Goal: Transaction & Acquisition: Download file/media

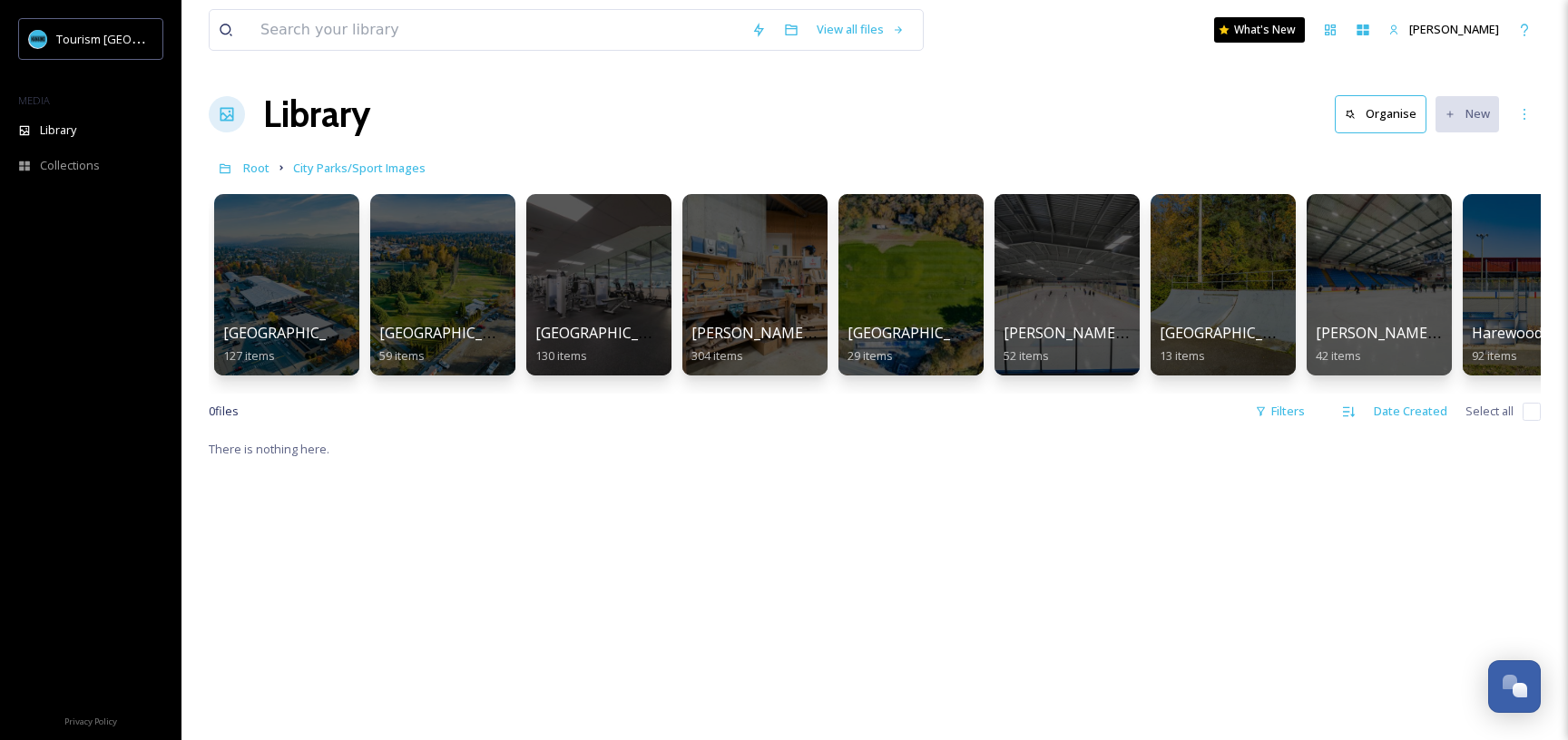
scroll to position [0, 1809]
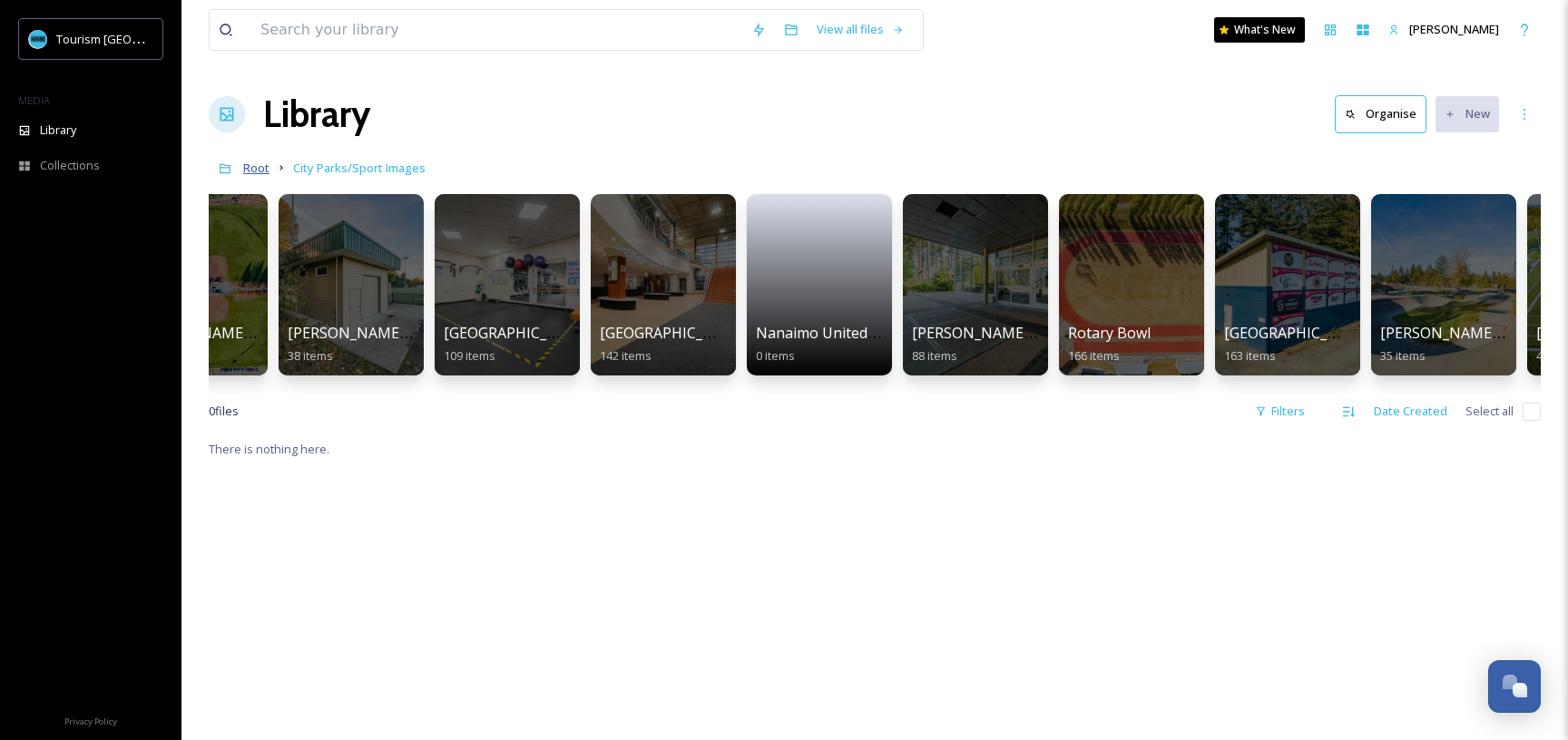
click at [266, 168] on span "Root" at bounding box center [256, 167] width 26 height 16
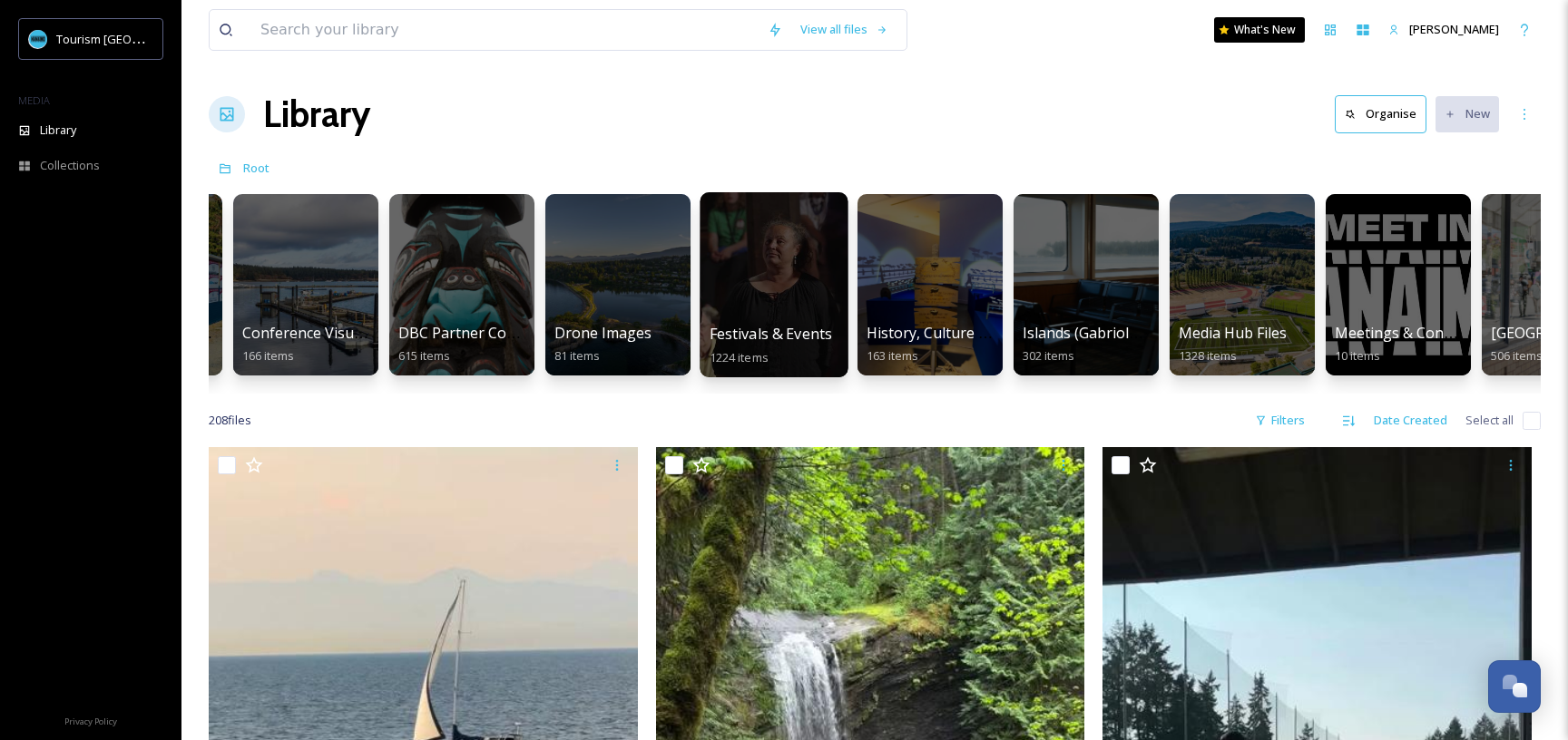
scroll to position [0, 607]
click at [788, 301] on div at bounding box center [772, 285] width 147 height 185
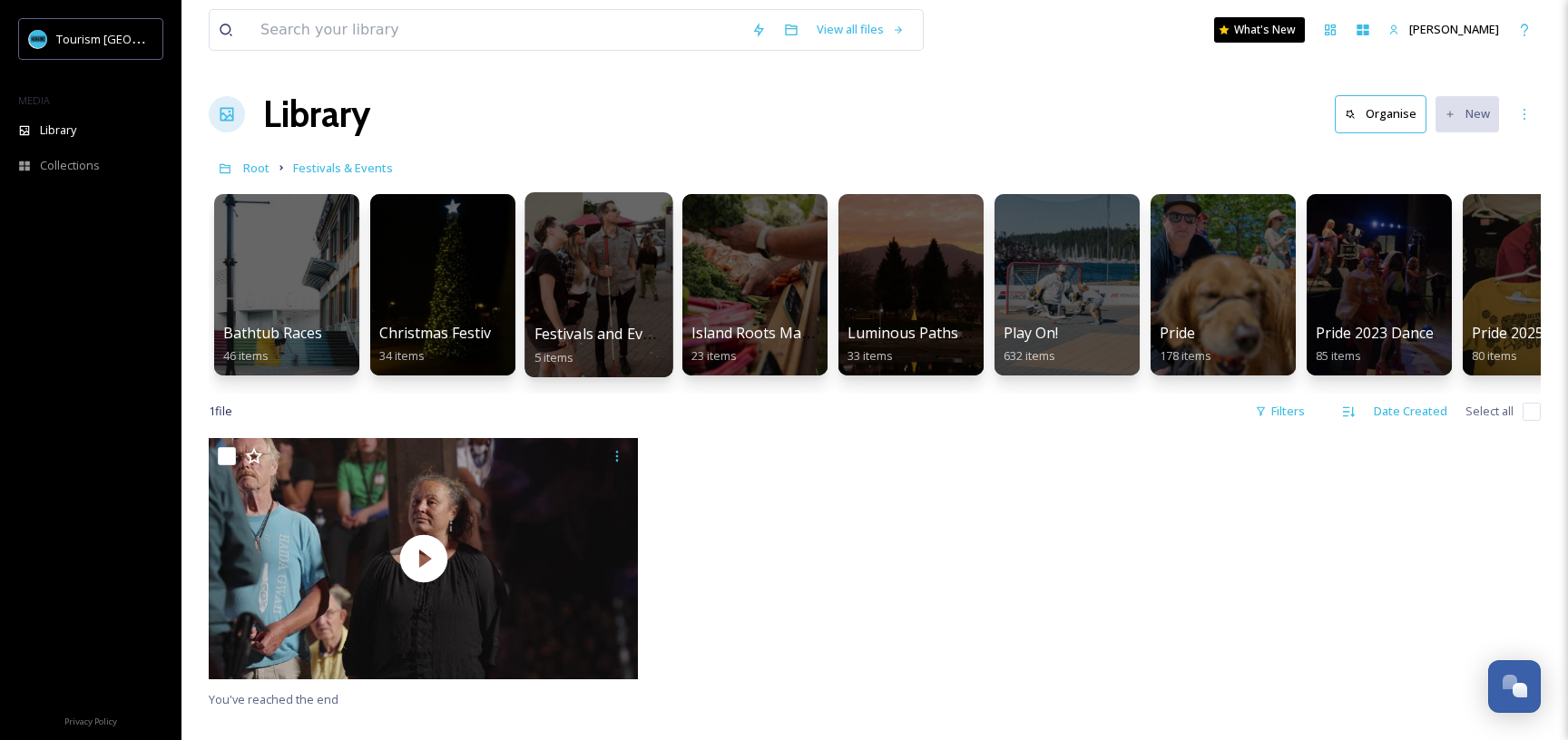
click at [596, 278] on div at bounding box center [599, 285] width 147 height 185
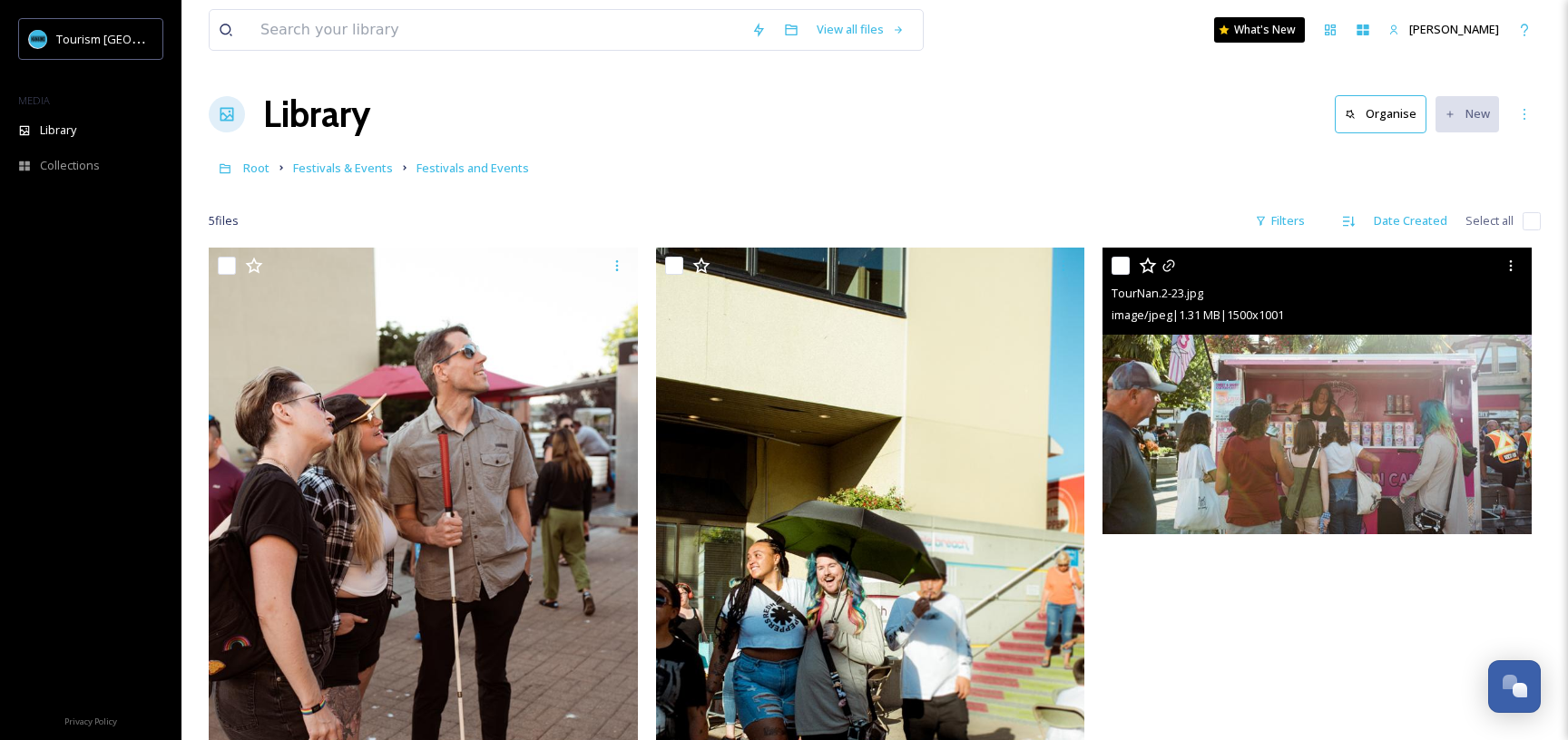
click at [1117, 261] on input "checkbox" at bounding box center [1121, 266] width 18 height 18
checkbox input "true"
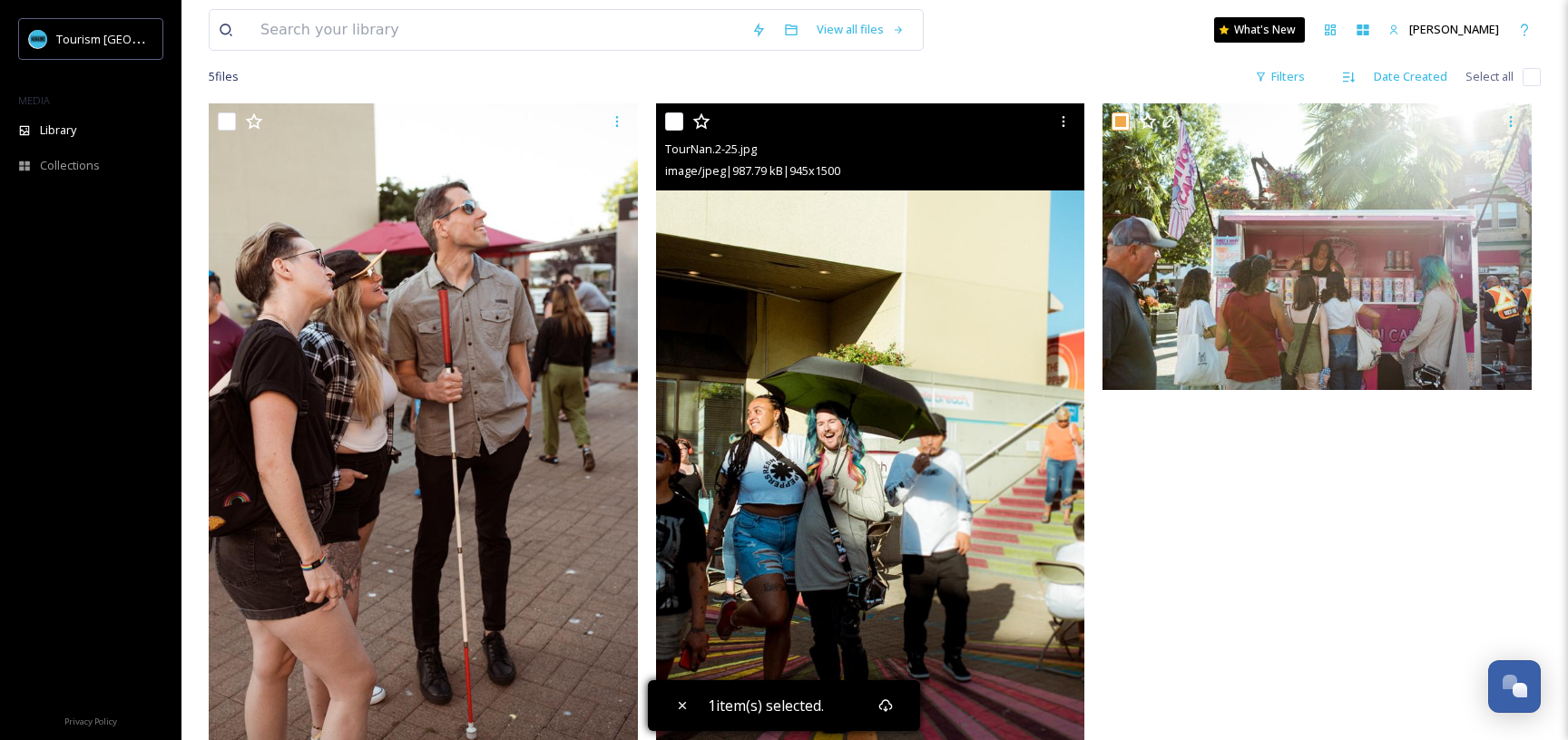
scroll to position [524, 0]
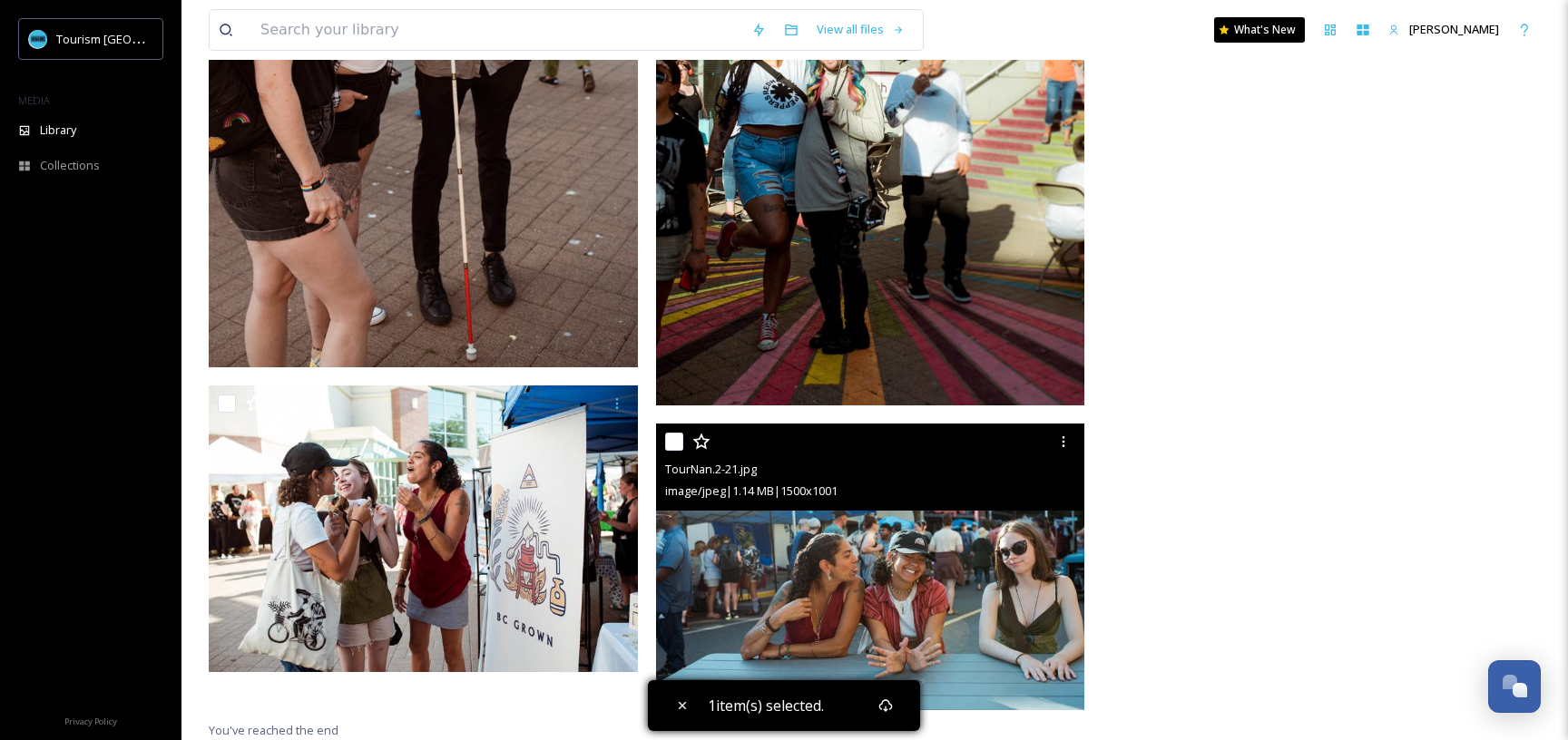
click at [686, 440] on div at bounding box center [873, 441] width 415 height 33
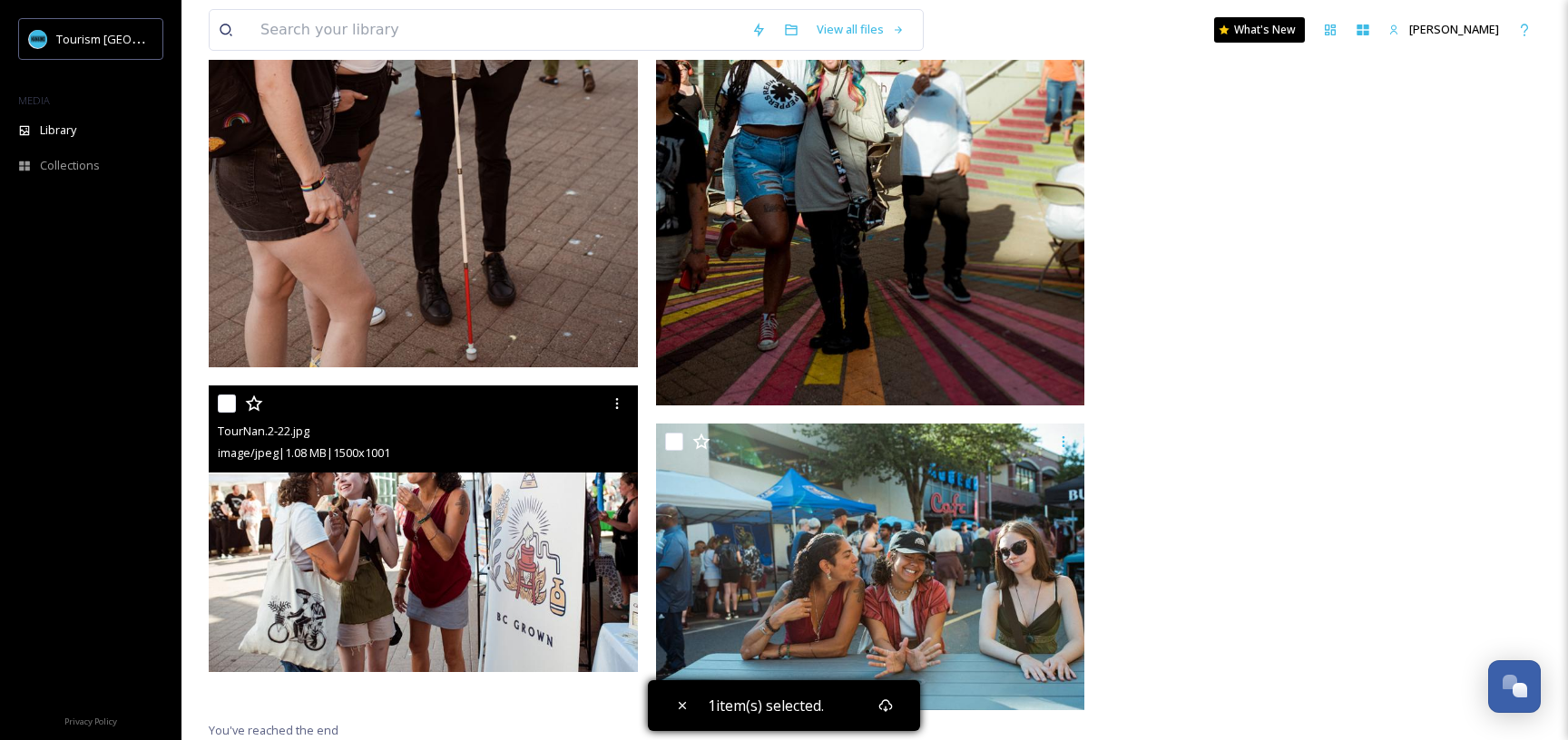
click at [231, 410] on input "checkbox" at bounding box center [227, 403] width 18 height 18
checkbox input "true"
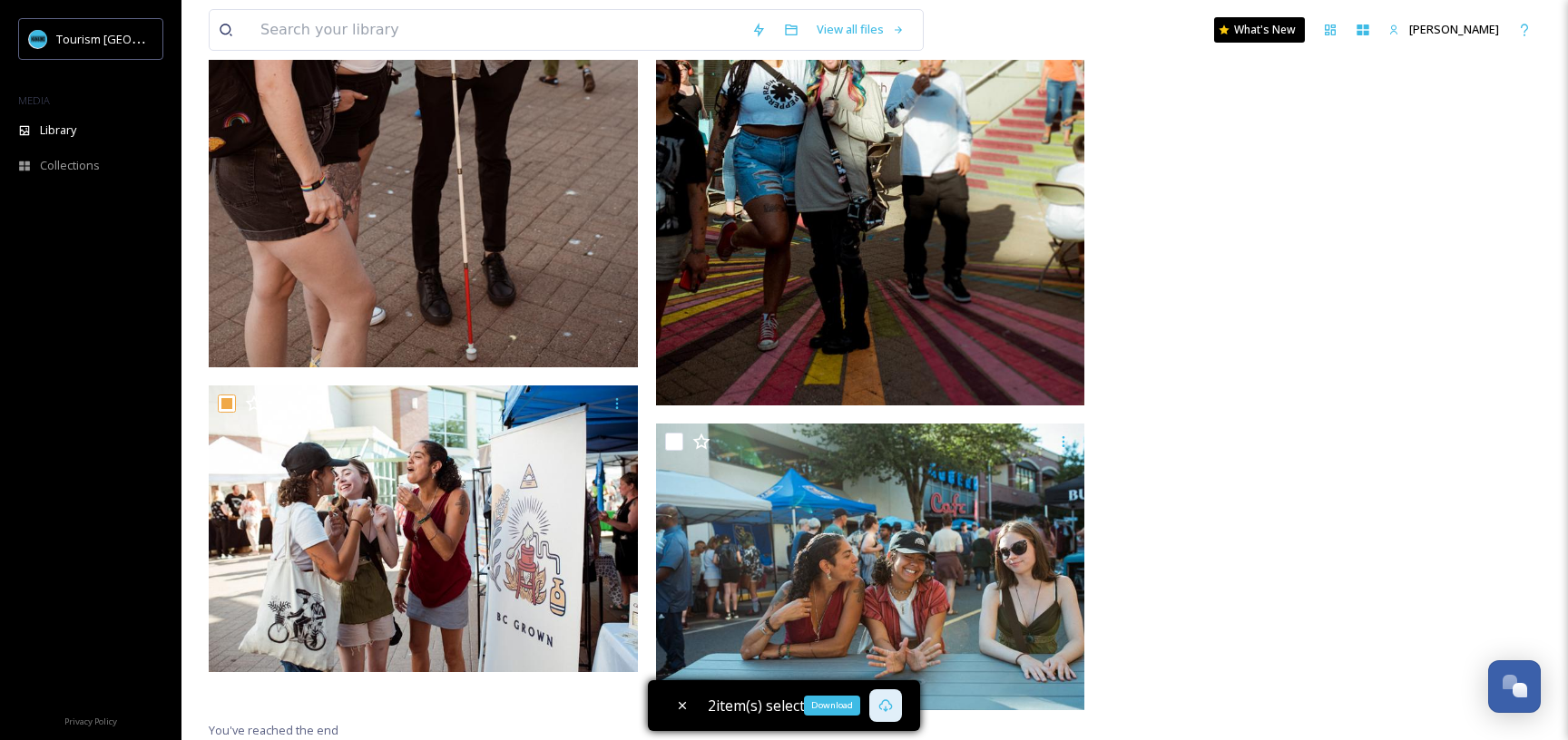
click at [896, 701] on div "Download" at bounding box center [886, 705] width 33 height 33
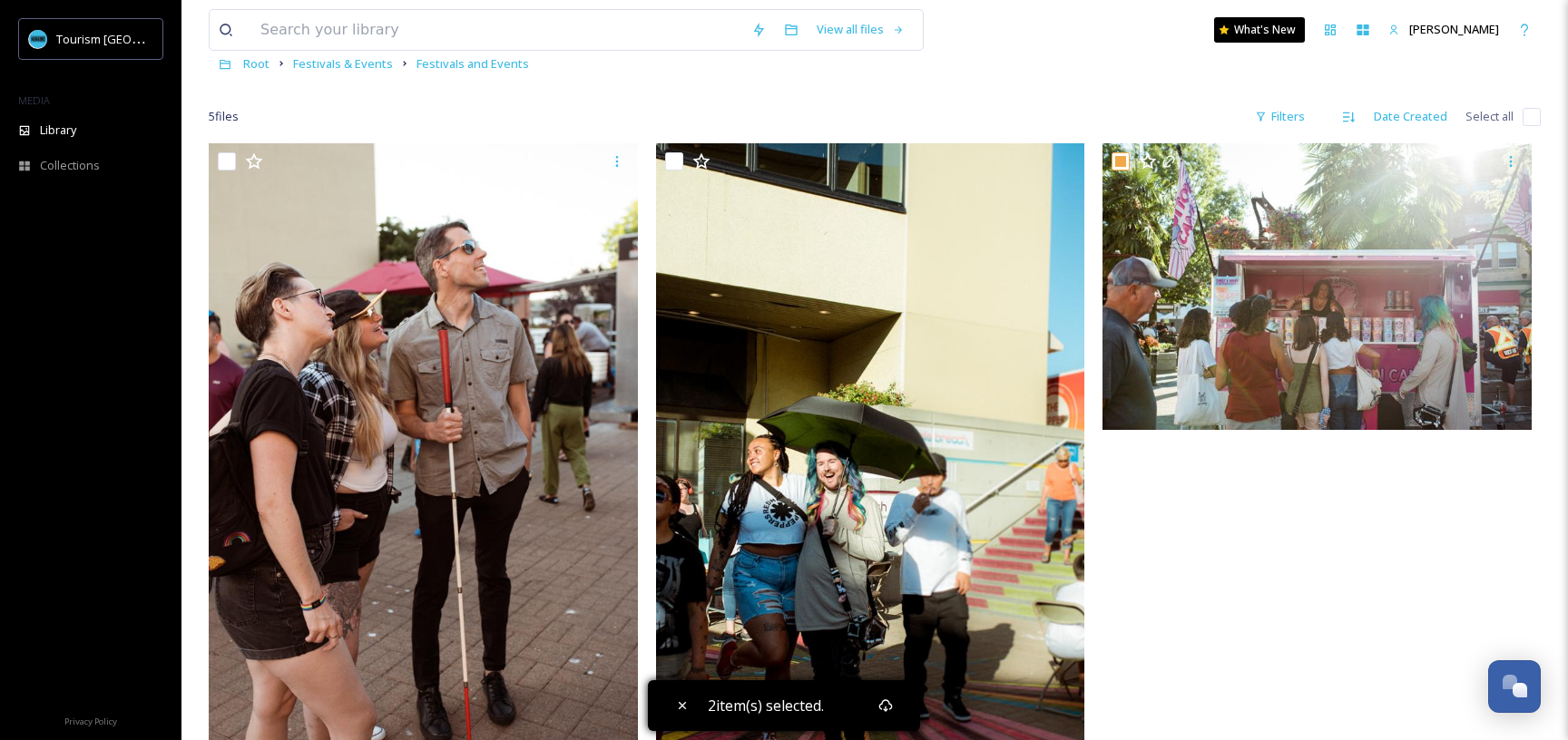
scroll to position [0, 0]
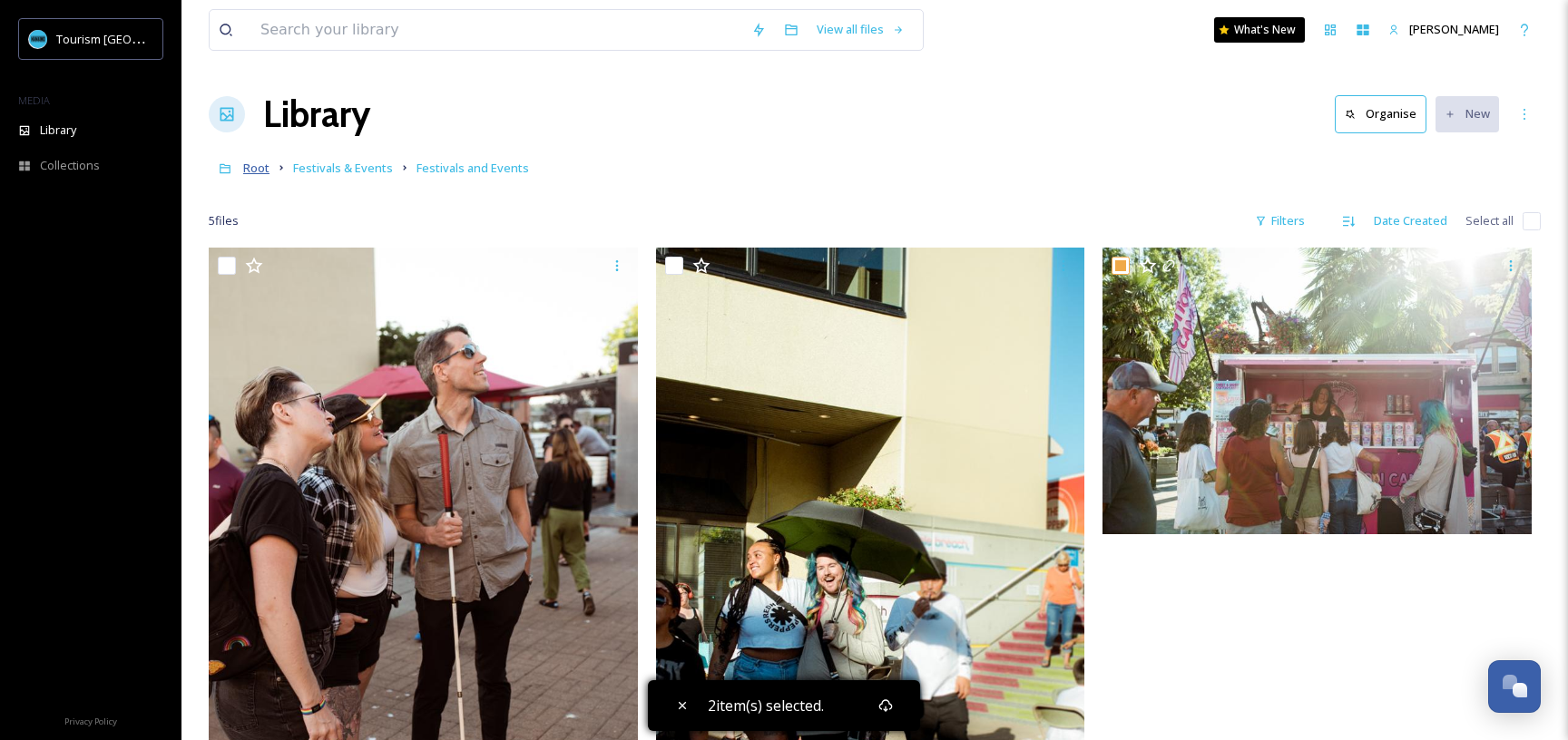
click at [260, 168] on span "Root" at bounding box center [256, 167] width 26 height 16
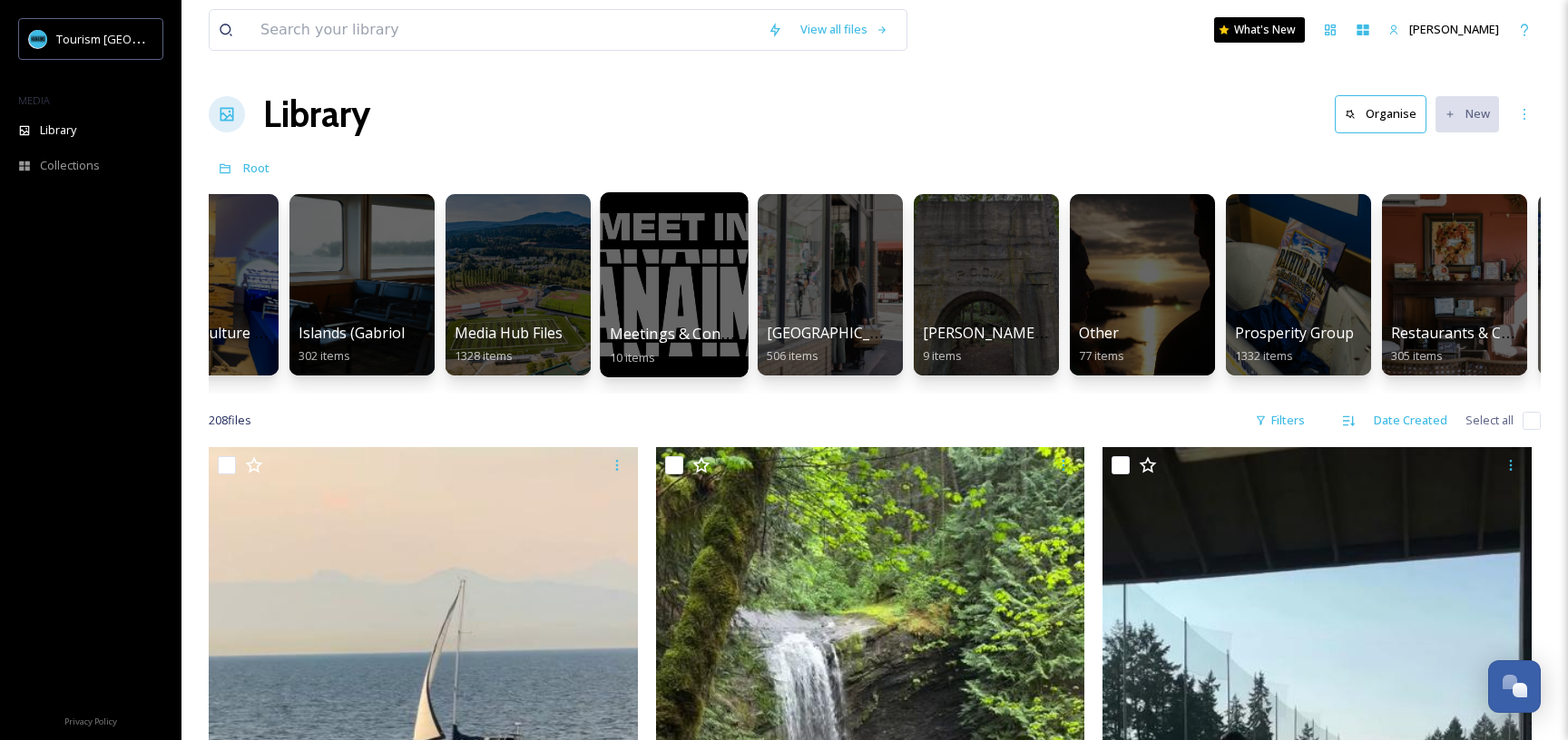
scroll to position [0, 1338]
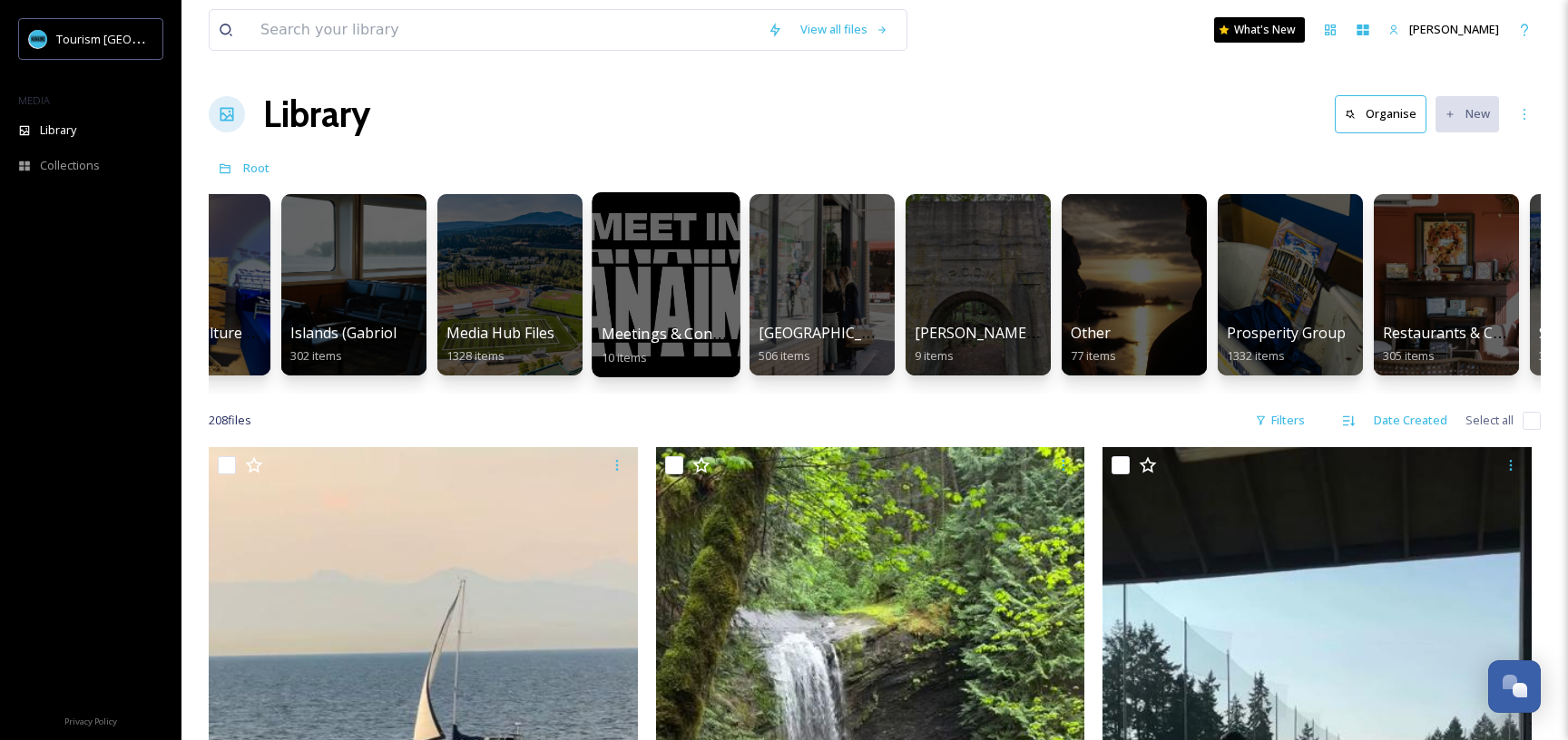
click at [722, 295] on div at bounding box center [665, 285] width 147 height 185
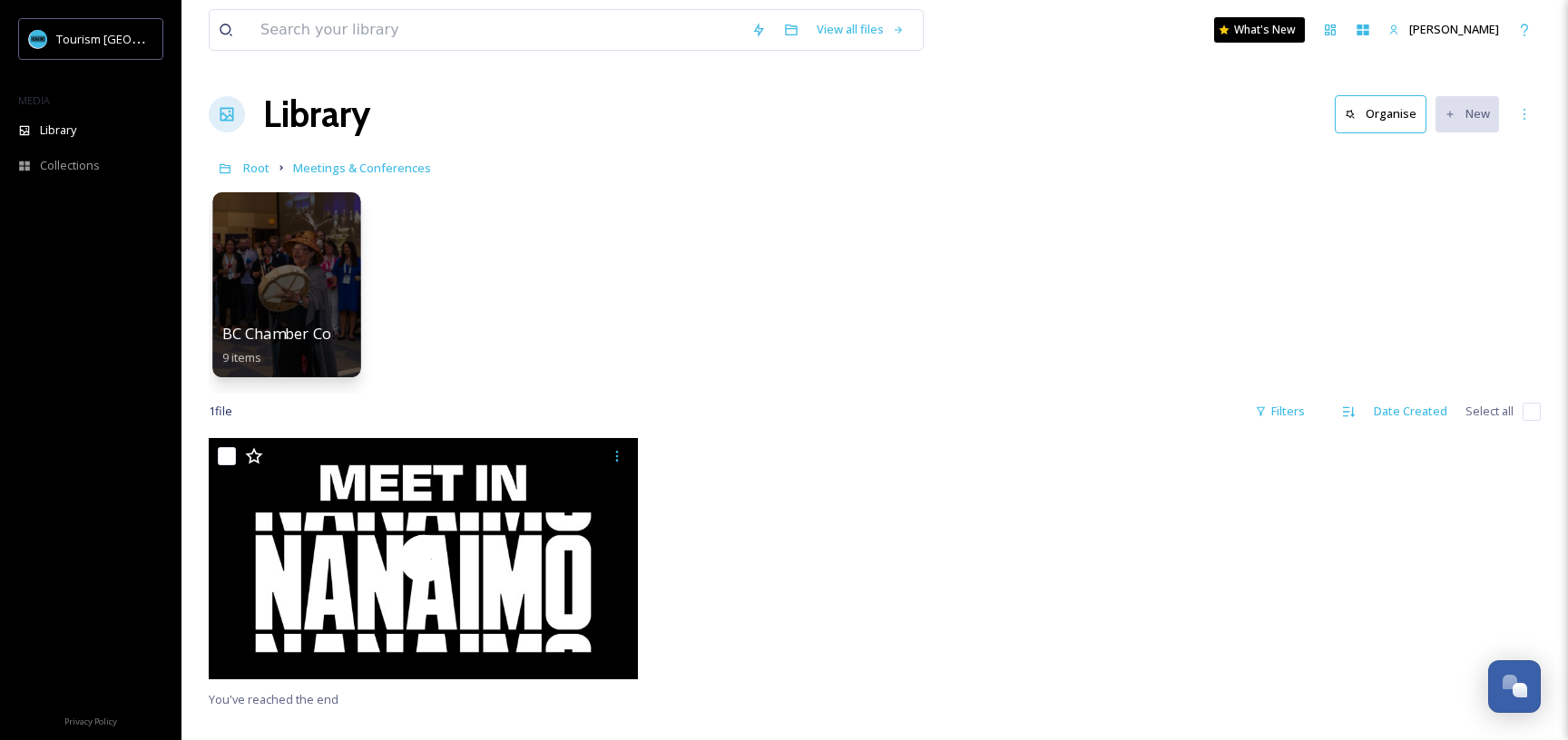
click at [253, 272] on div at bounding box center [286, 285] width 147 height 185
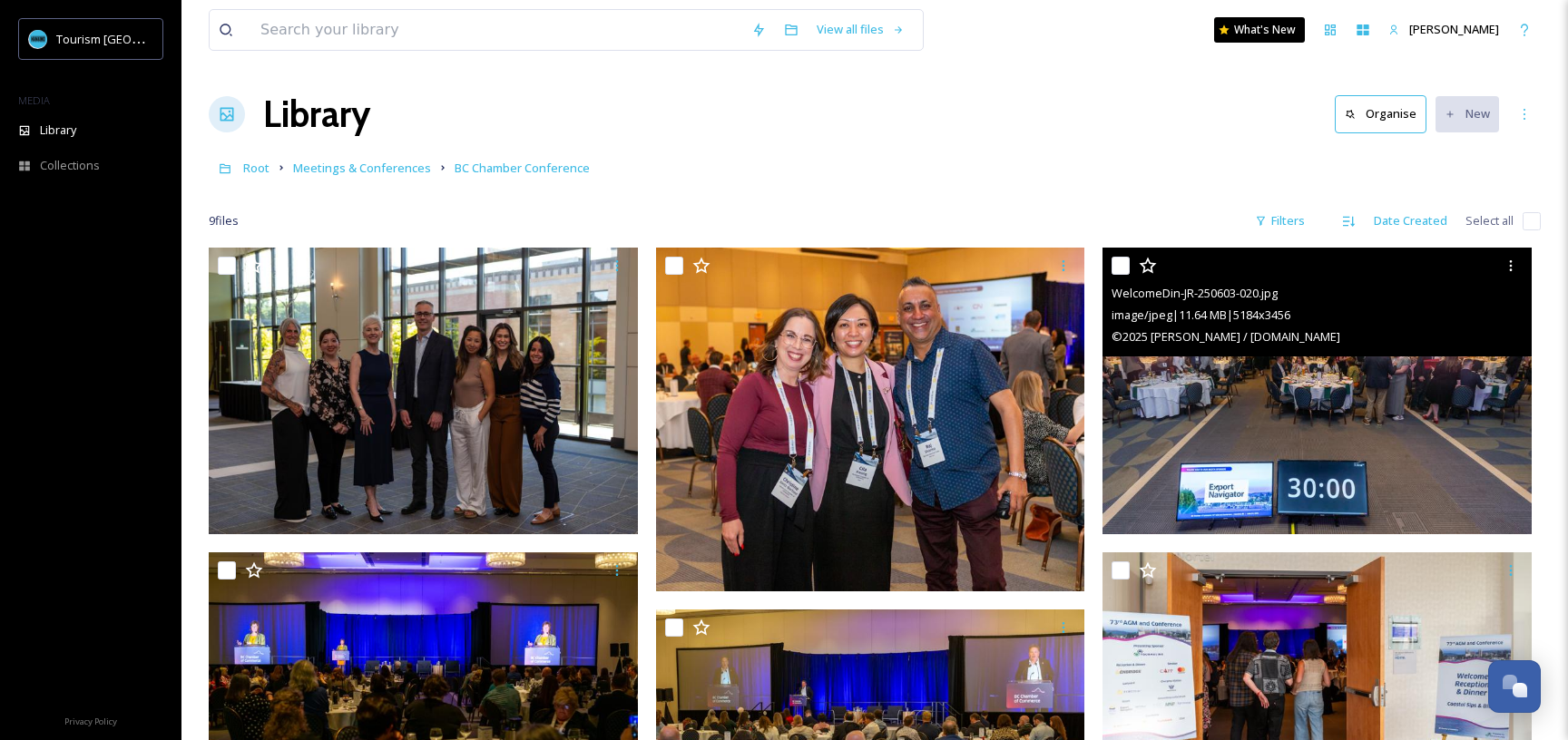
click at [1117, 262] on input "checkbox" at bounding box center [1121, 266] width 18 height 18
checkbox input "true"
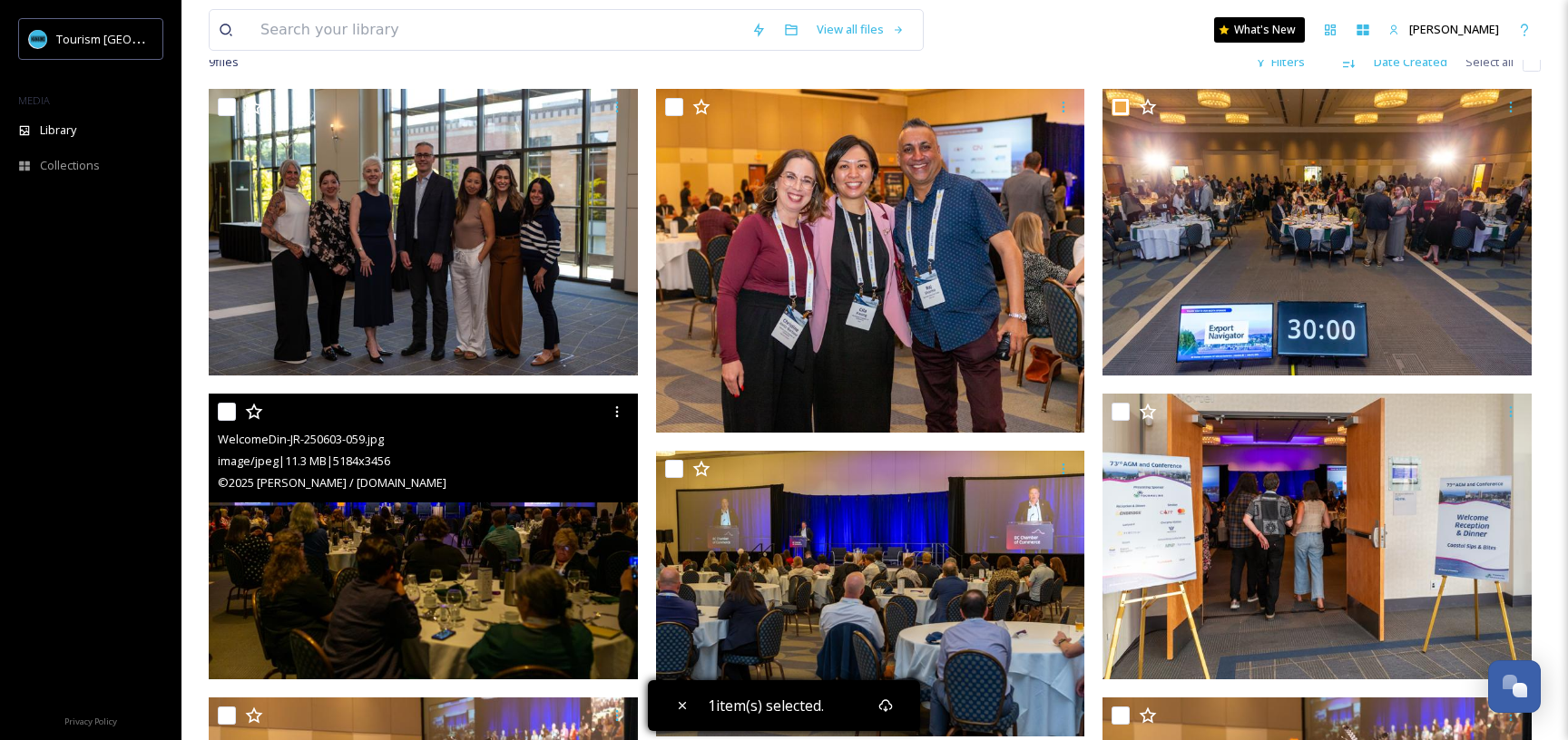
scroll to position [159, 0]
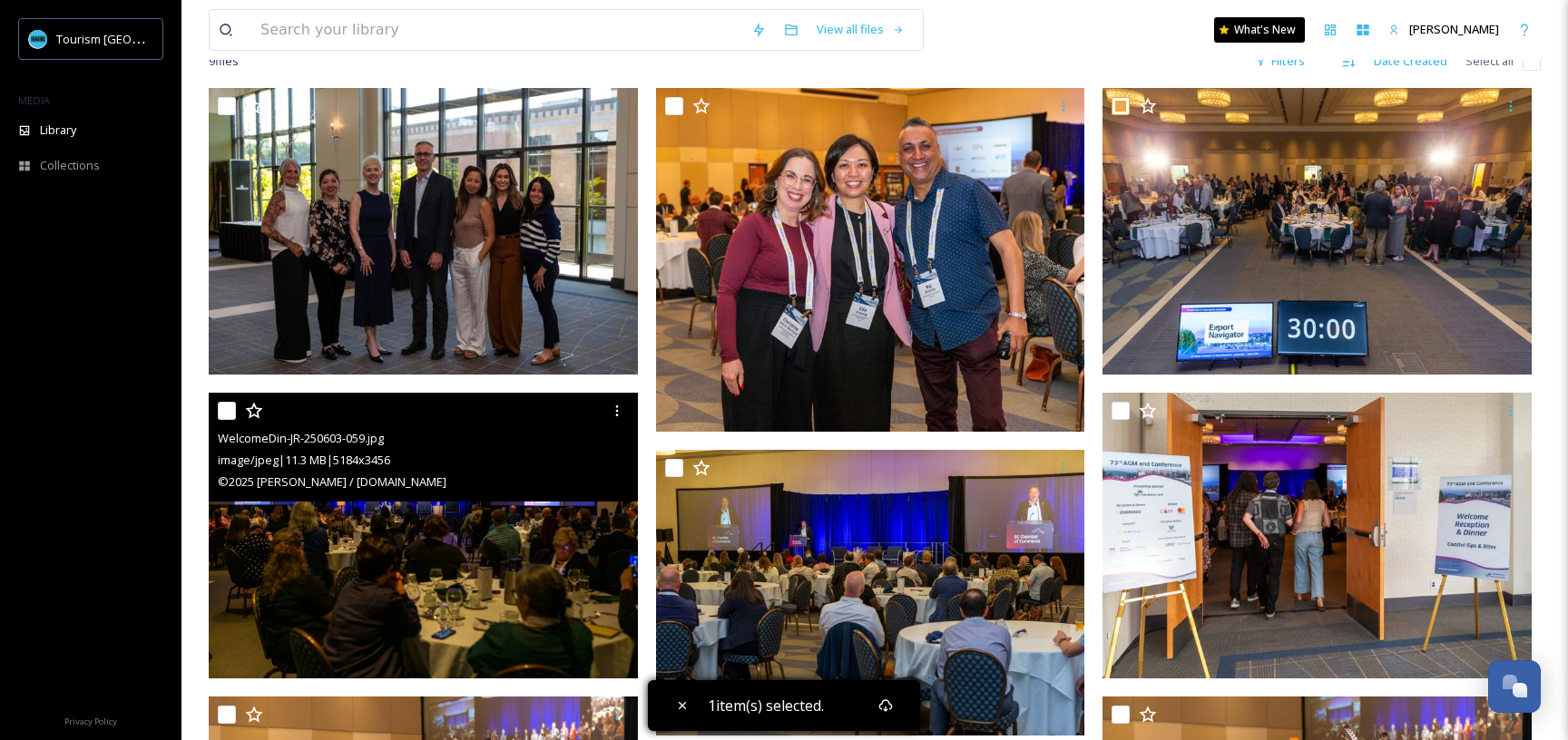
click at [223, 408] on input "checkbox" at bounding box center [227, 411] width 18 height 18
checkbox input "true"
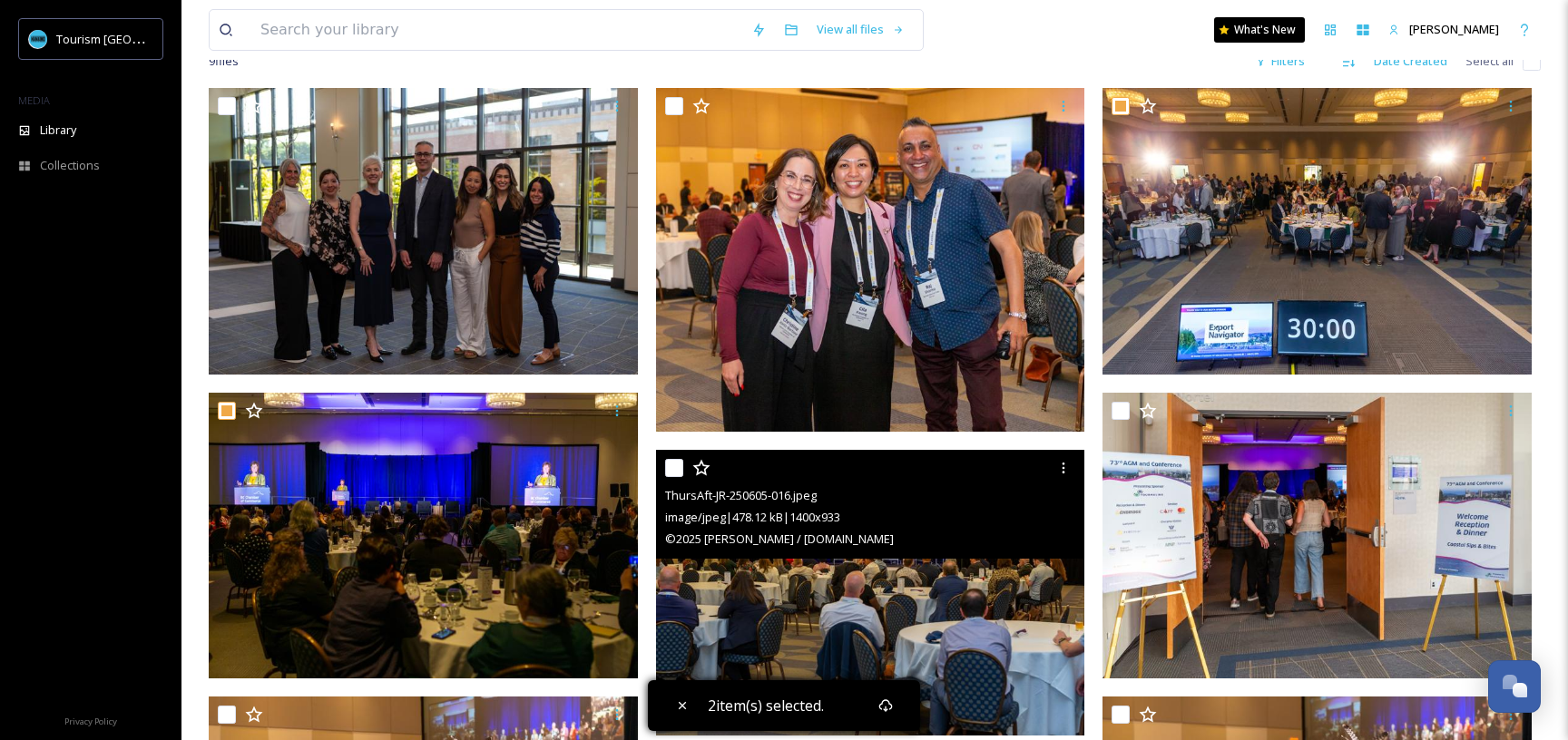
click at [671, 465] on input "checkbox" at bounding box center [674, 468] width 18 height 18
checkbox input "true"
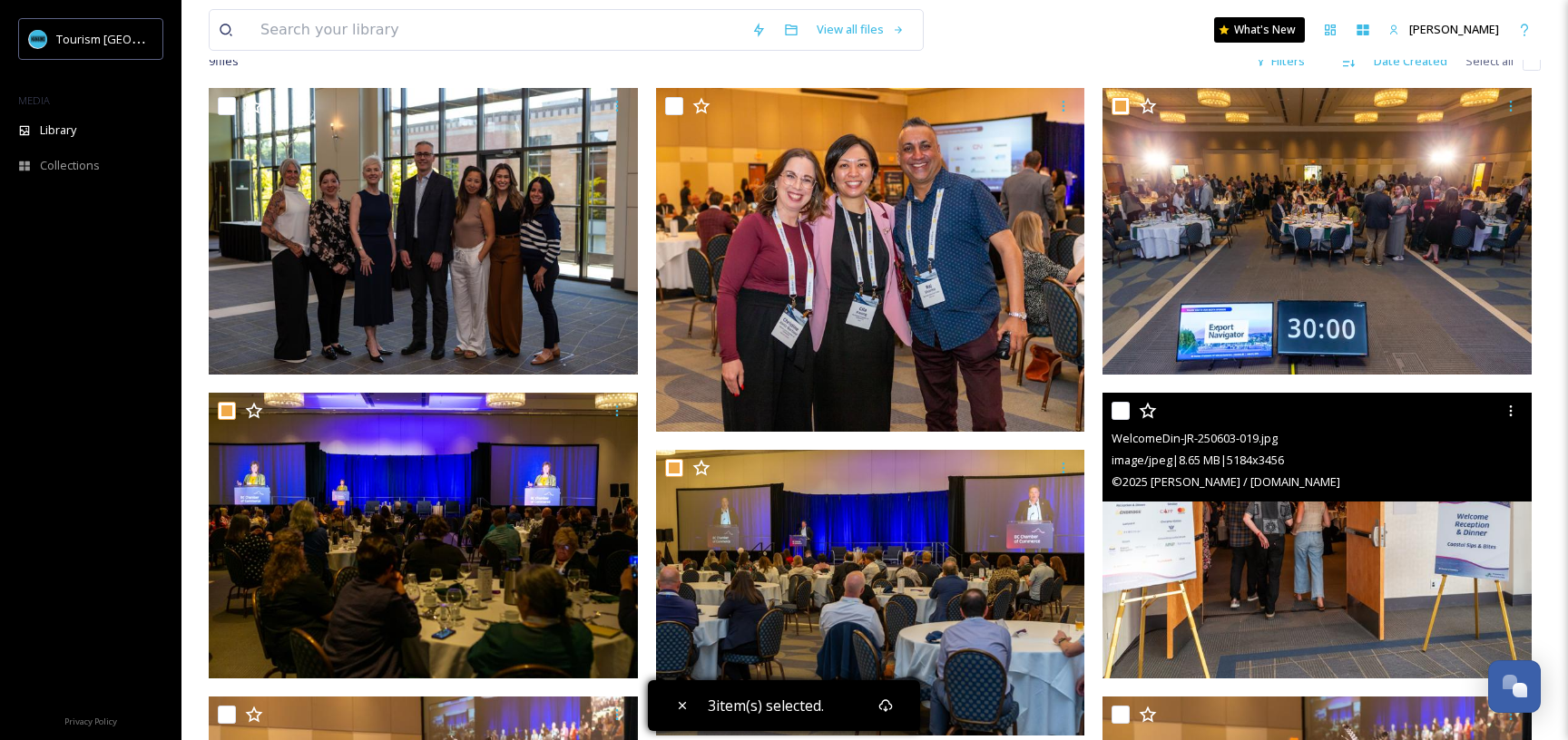
click at [1129, 412] on input "checkbox" at bounding box center [1121, 411] width 18 height 18
checkbox input "true"
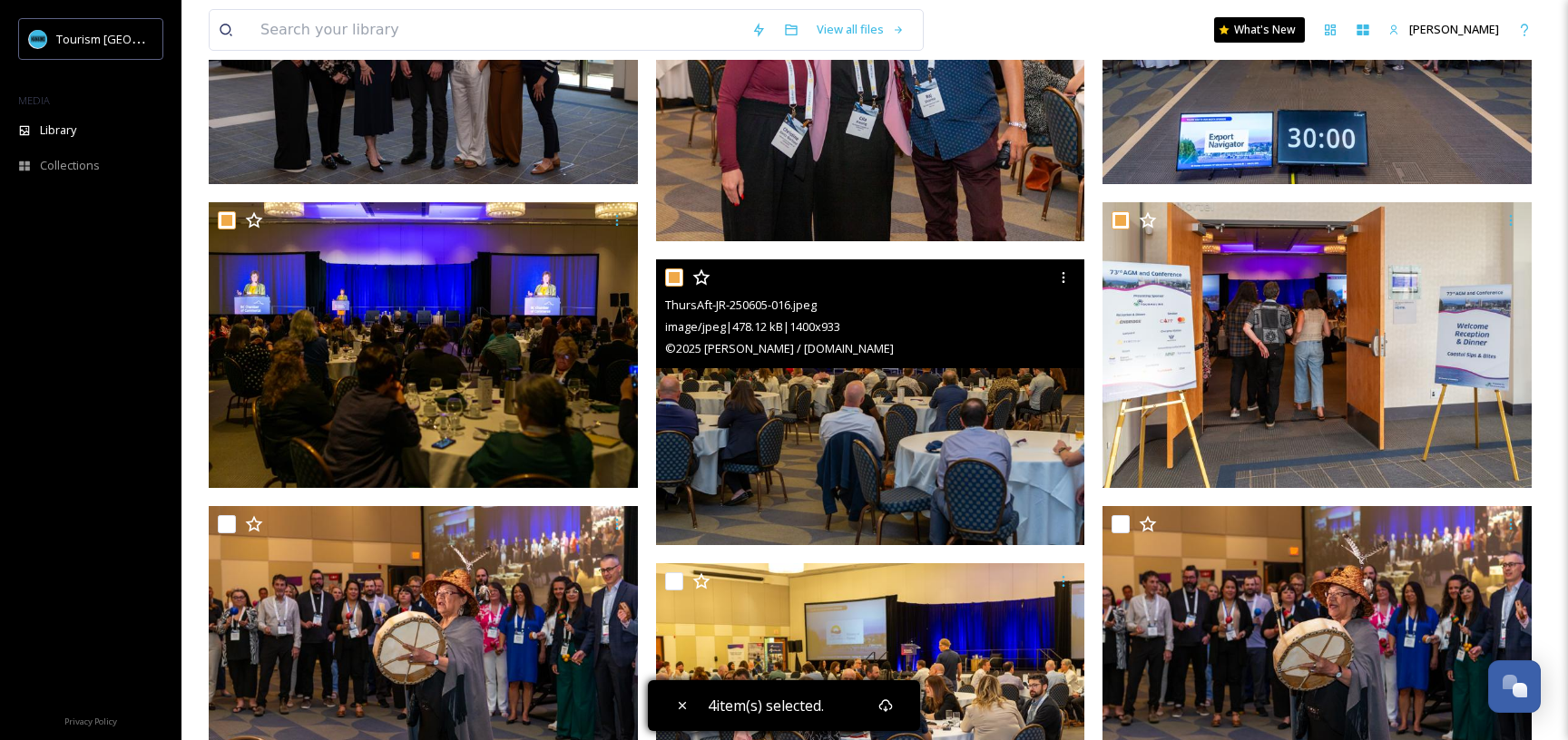
scroll to position [490, 0]
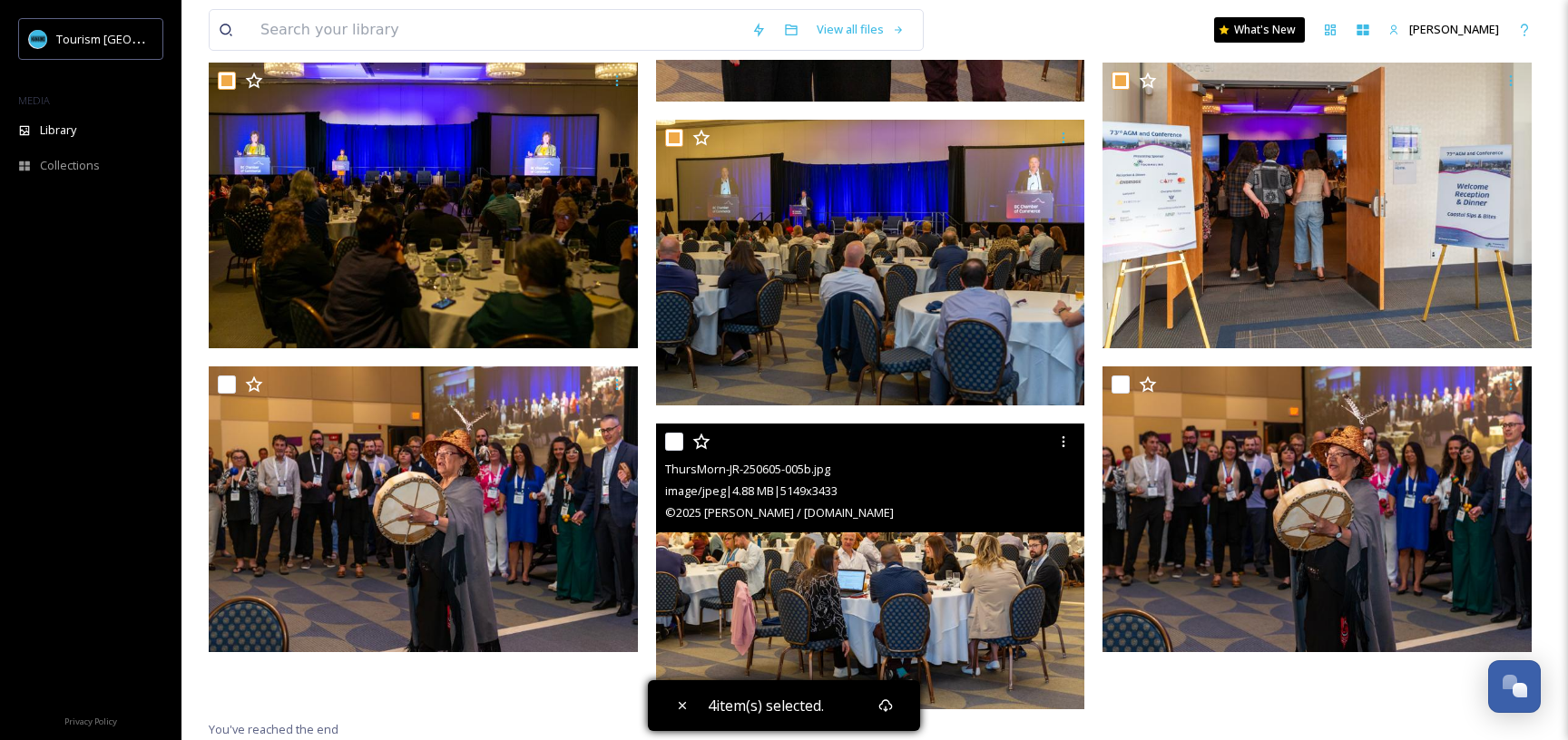
click at [680, 439] on input "checkbox" at bounding box center [674, 442] width 18 height 18
checkbox input "true"
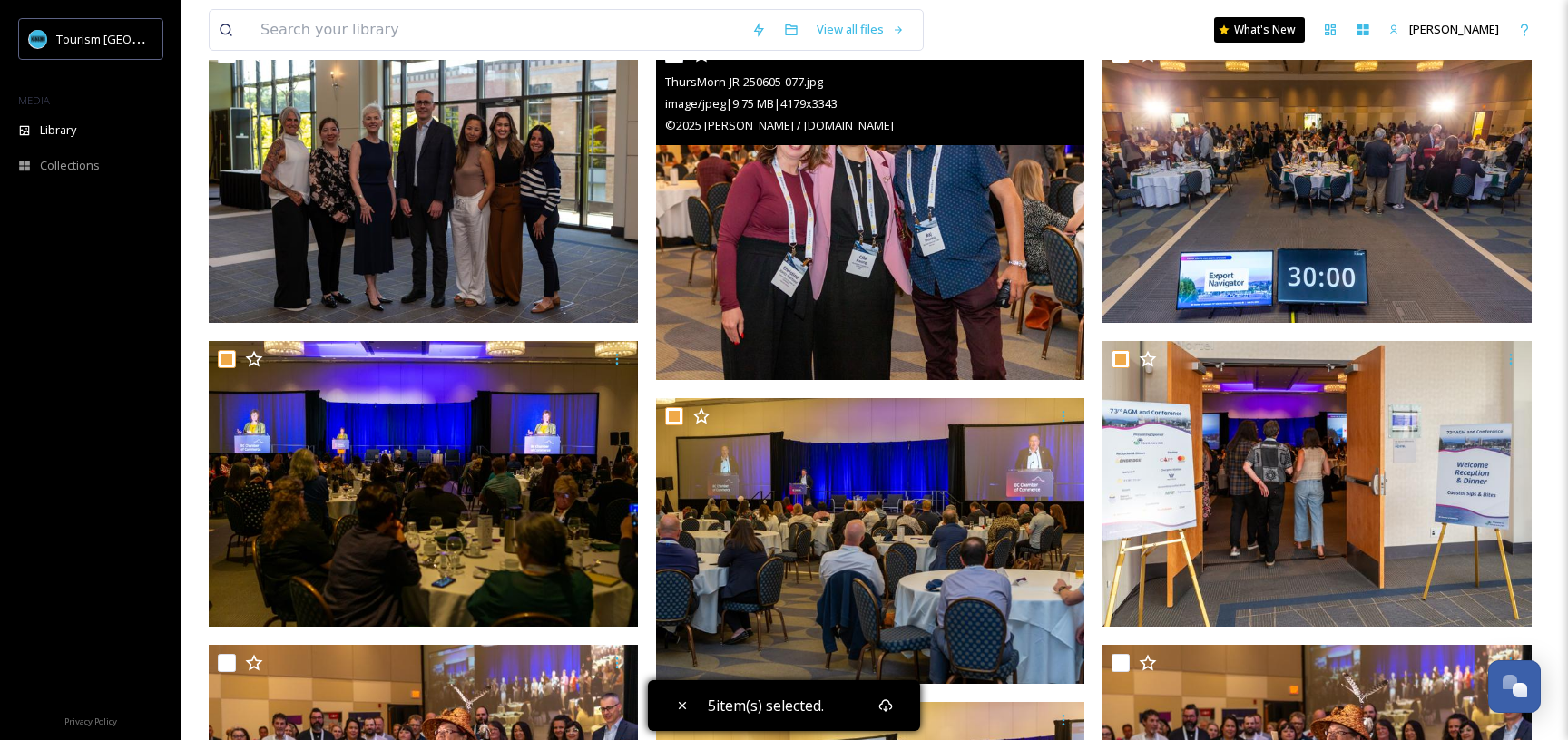
scroll to position [0, 0]
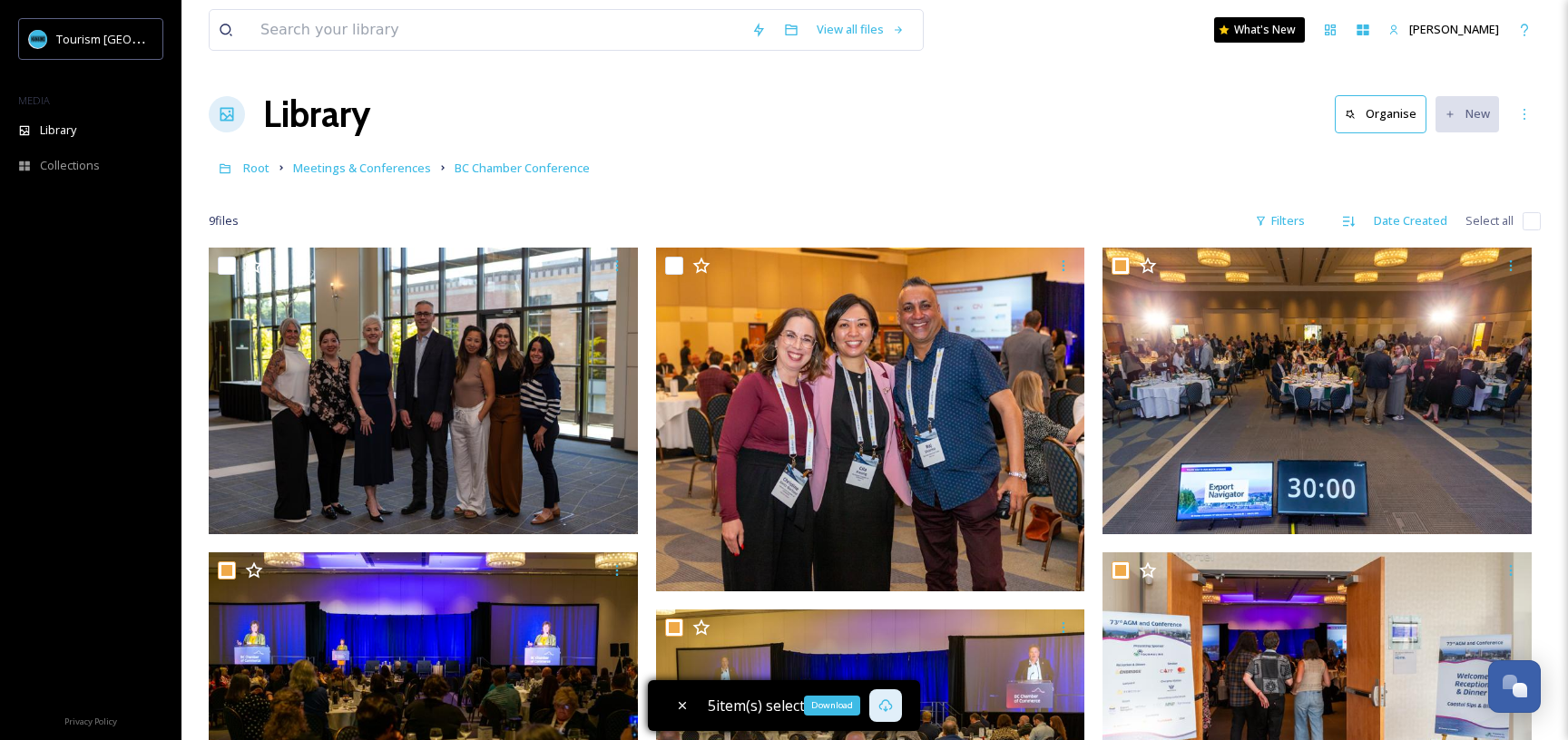
click at [886, 707] on icon at bounding box center [887, 705] width 14 height 13
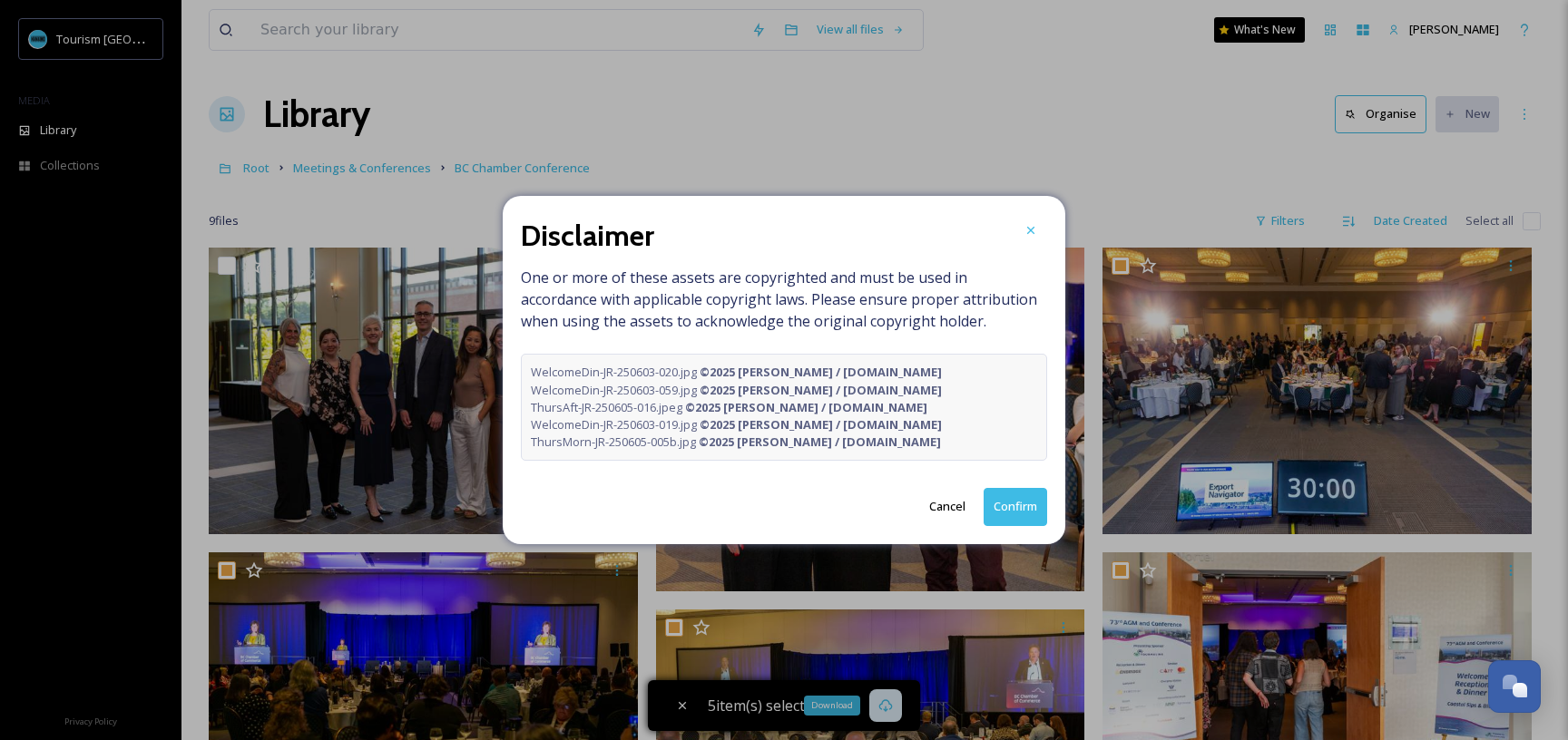
click at [1022, 504] on button "Confirm" at bounding box center [1015, 506] width 64 height 37
